Goal: Task Accomplishment & Management: Manage account settings

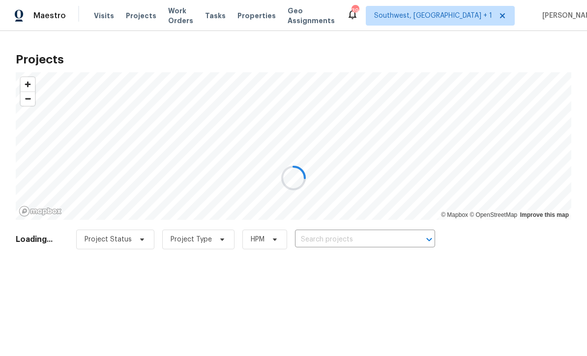
click at [356, 242] on div at bounding box center [293, 178] width 587 height 356
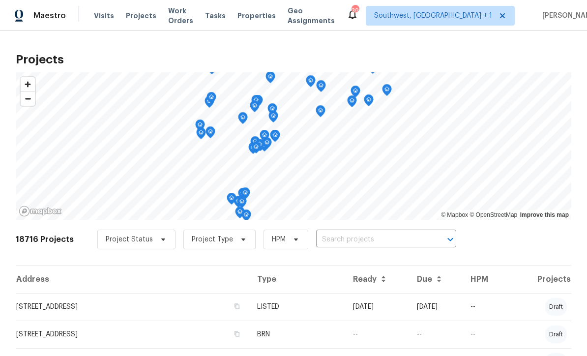
click at [367, 242] on input "text" at bounding box center [372, 239] width 113 height 15
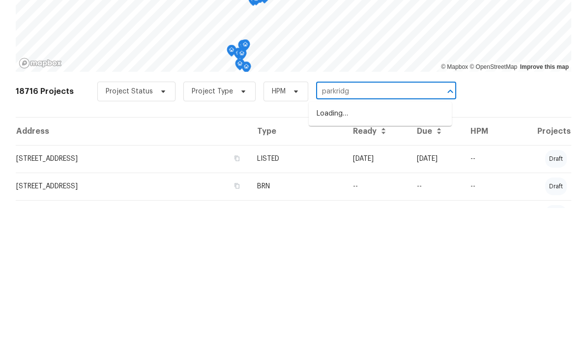
type input "parkridge"
click at [404, 270] on li "[STREET_ADDRESS]" at bounding box center [380, 278] width 143 height 16
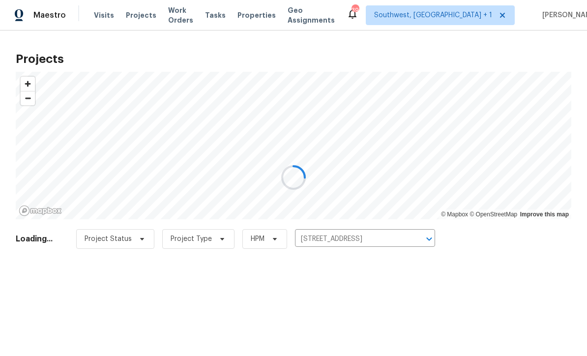
scroll to position [0, 0]
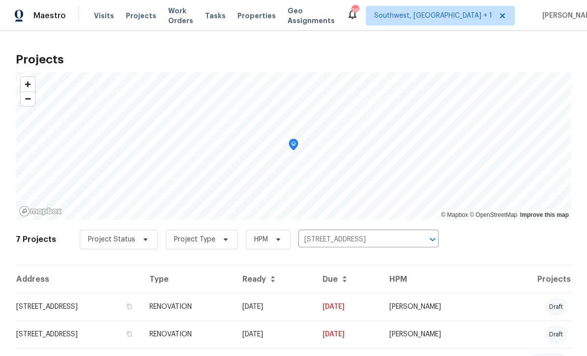
click at [234, 306] on td "RENOVATION" at bounding box center [187, 307] width 93 height 28
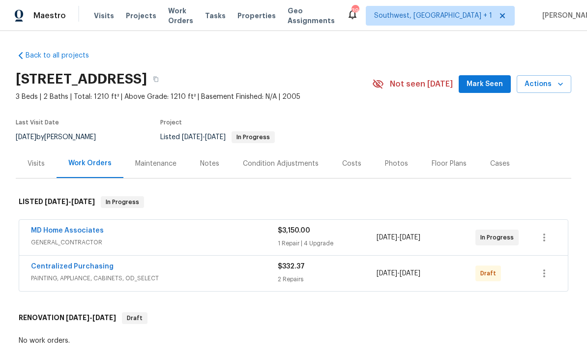
click at [101, 19] on span "Visits" at bounding box center [104, 16] width 20 height 10
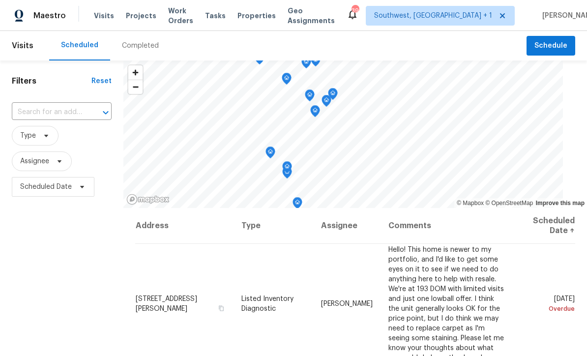
click at [25, 116] on input "text" at bounding box center [48, 112] width 72 height 15
type input "3328 circ"
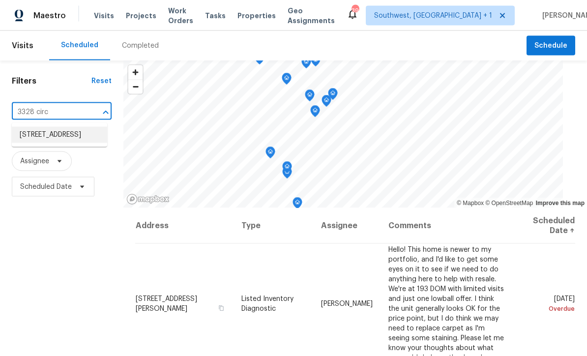
click at [29, 136] on li "[STREET_ADDRESS]" at bounding box center [59, 135] width 95 height 16
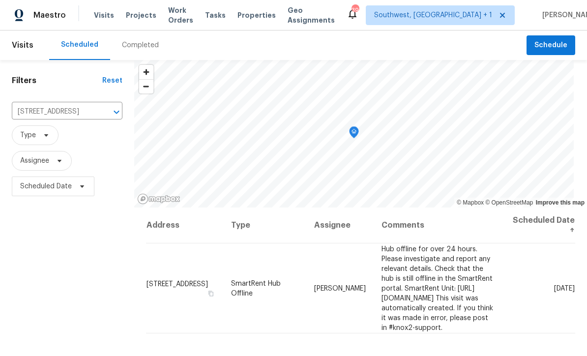
scroll to position [0, 0]
click at [0, 0] on icon at bounding box center [0, 0] width 0 height 0
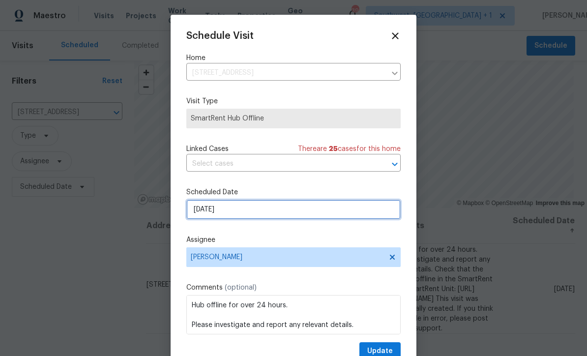
click at [292, 211] on input "[DATE]" at bounding box center [293, 209] width 214 height 20
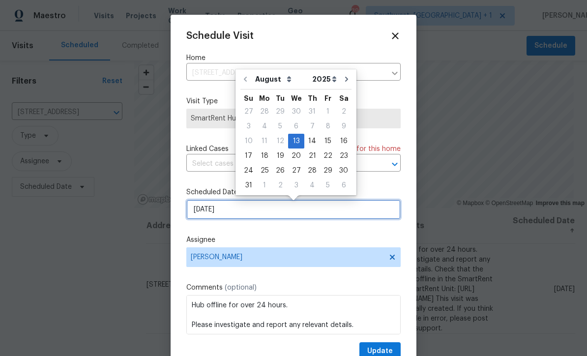
scroll to position [0, 0]
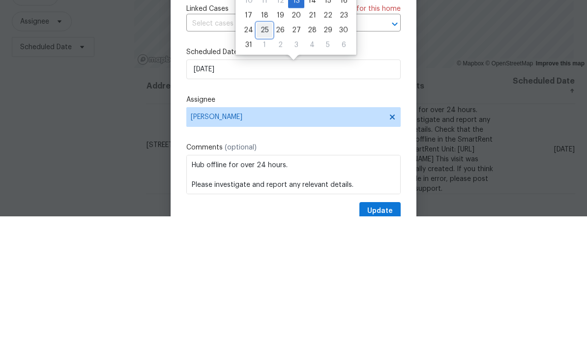
click at [265, 163] on div "25" at bounding box center [264, 170] width 16 height 14
type input "[DATE]"
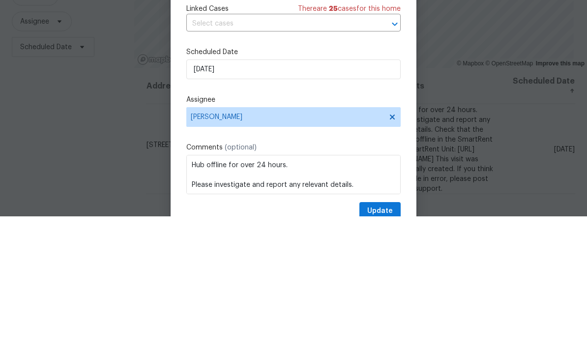
scroll to position [32, 0]
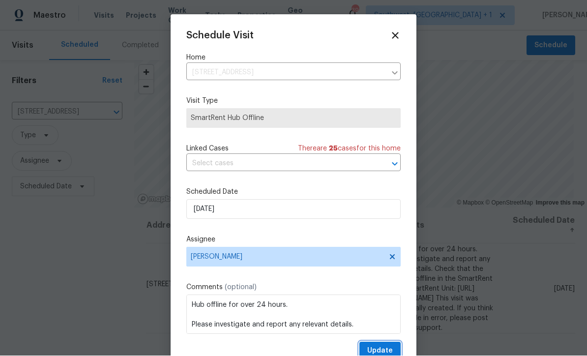
click at [384, 350] on span "Update" at bounding box center [380, 351] width 26 height 12
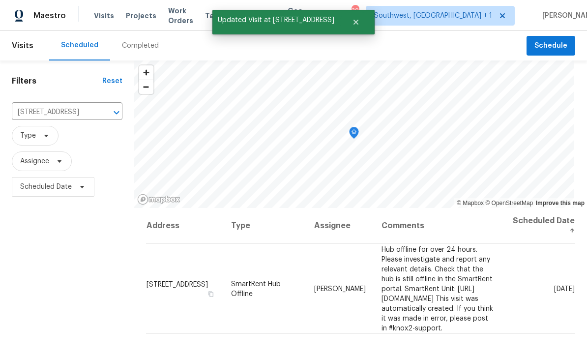
scroll to position [0, 0]
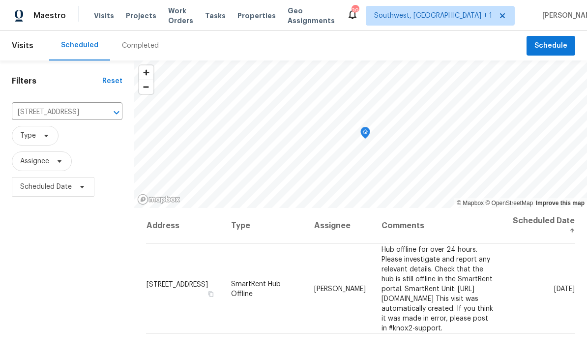
click at [171, 19] on span "Work Orders" at bounding box center [180, 16] width 25 height 20
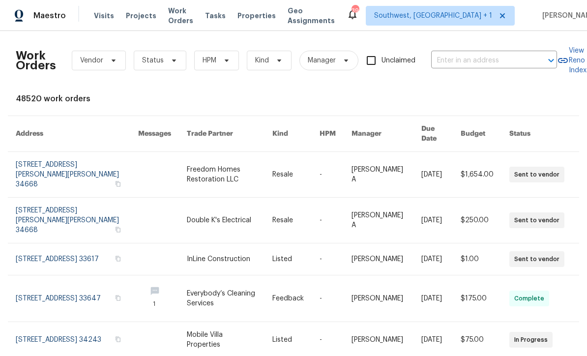
click at [130, 20] on span "Projects" at bounding box center [141, 16] width 30 height 10
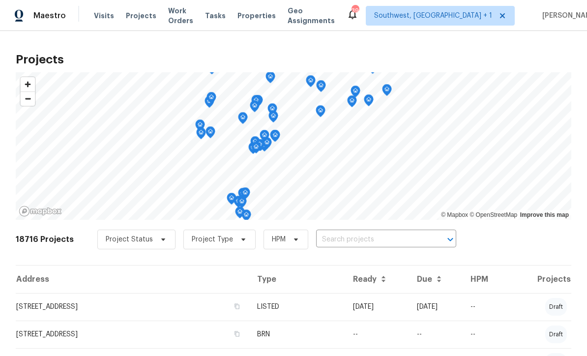
click at [348, 244] on input "text" at bounding box center [372, 239] width 113 height 15
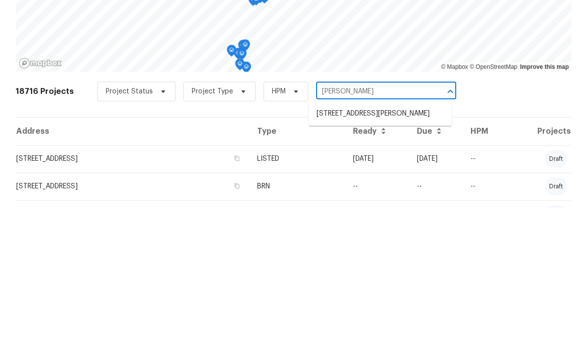
type input "[PERSON_NAME]"
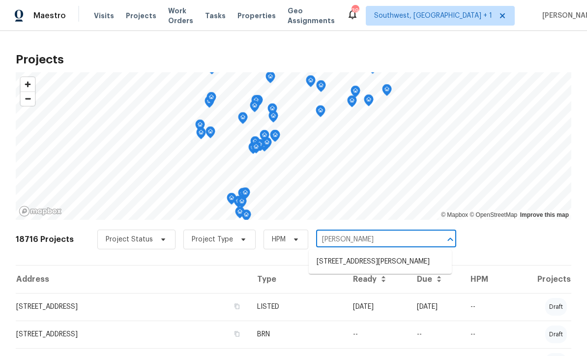
click at [369, 254] on li "[STREET_ADDRESS][PERSON_NAME]" at bounding box center [380, 262] width 143 height 16
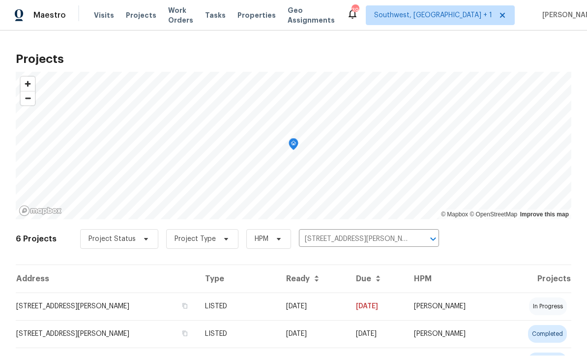
scroll to position [0, 0]
click at [37, 302] on td "[STREET_ADDRESS][PERSON_NAME]" at bounding box center [106, 307] width 181 height 28
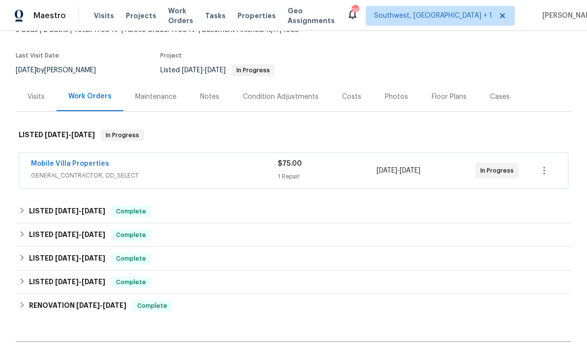
scroll to position [68, 0]
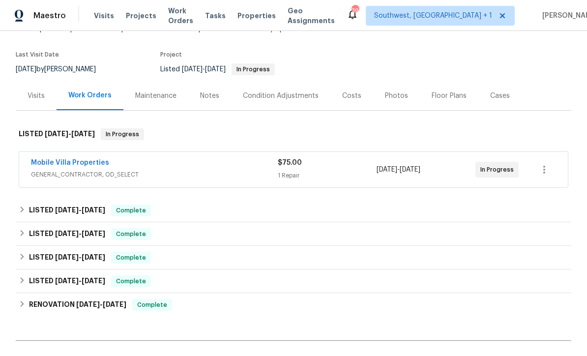
click at [204, 99] on div "Notes" at bounding box center [209, 96] width 19 height 10
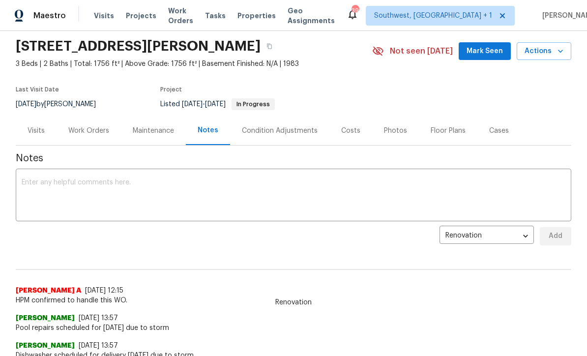
scroll to position [32, 0]
click at [34, 186] on textarea at bounding box center [293, 196] width 543 height 34
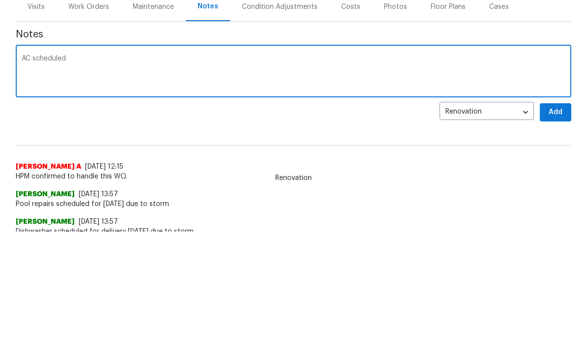
click at [36, 179] on textarea "AC scheduled" at bounding box center [293, 196] width 543 height 34
click at [113, 179] on textarea "AC repair scheduled" at bounding box center [293, 196] width 543 height 34
type textarea "AC repair scheduled for [DATE]"
click at [557, 230] on span "Add" at bounding box center [555, 236] width 16 height 12
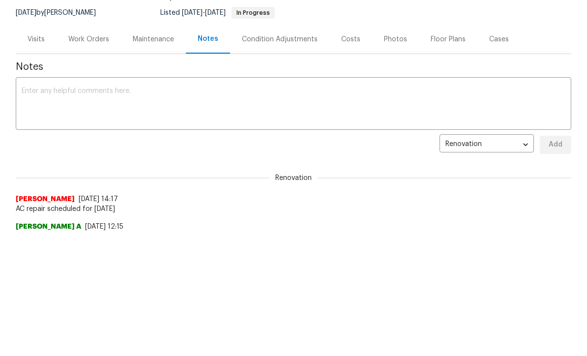
scroll to position [0, 0]
click at [87, 39] on div "Work Orders" at bounding box center [88, 39] width 41 height 10
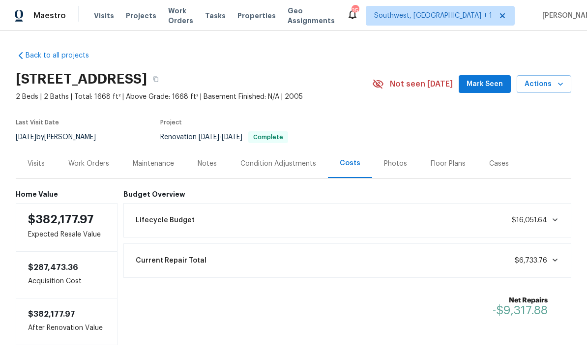
scroll to position [0, 0]
